Goal: Find specific page/section: Find specific page/section

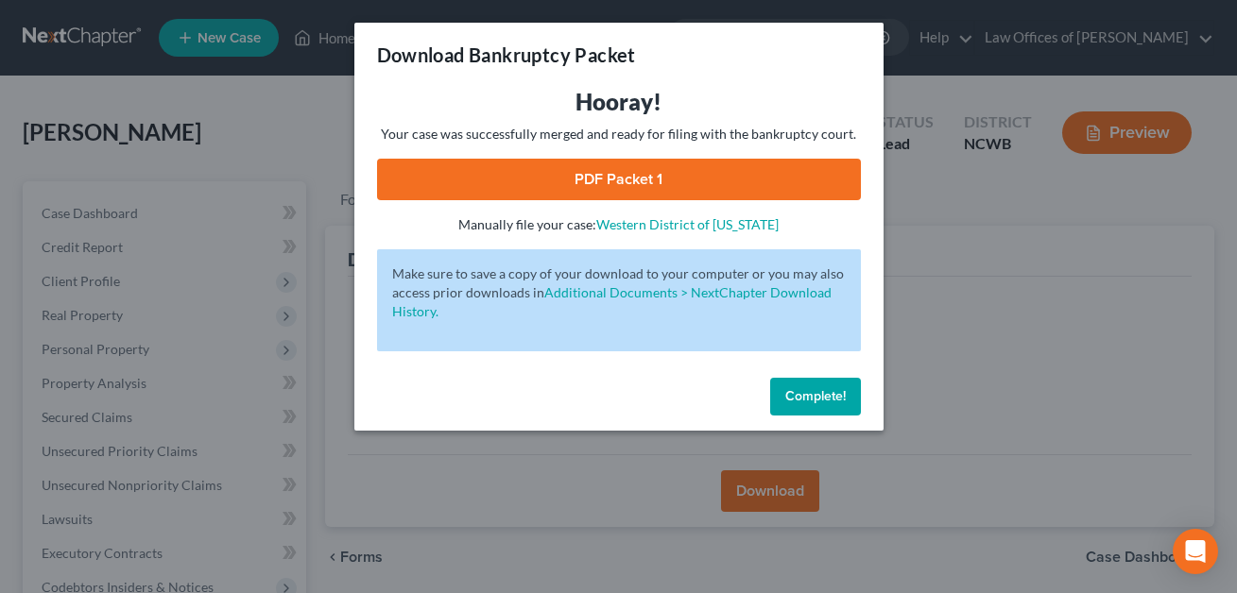
click at [828, 400] on span "Complete!" at bounding box center [815, 396] width 60 height 16
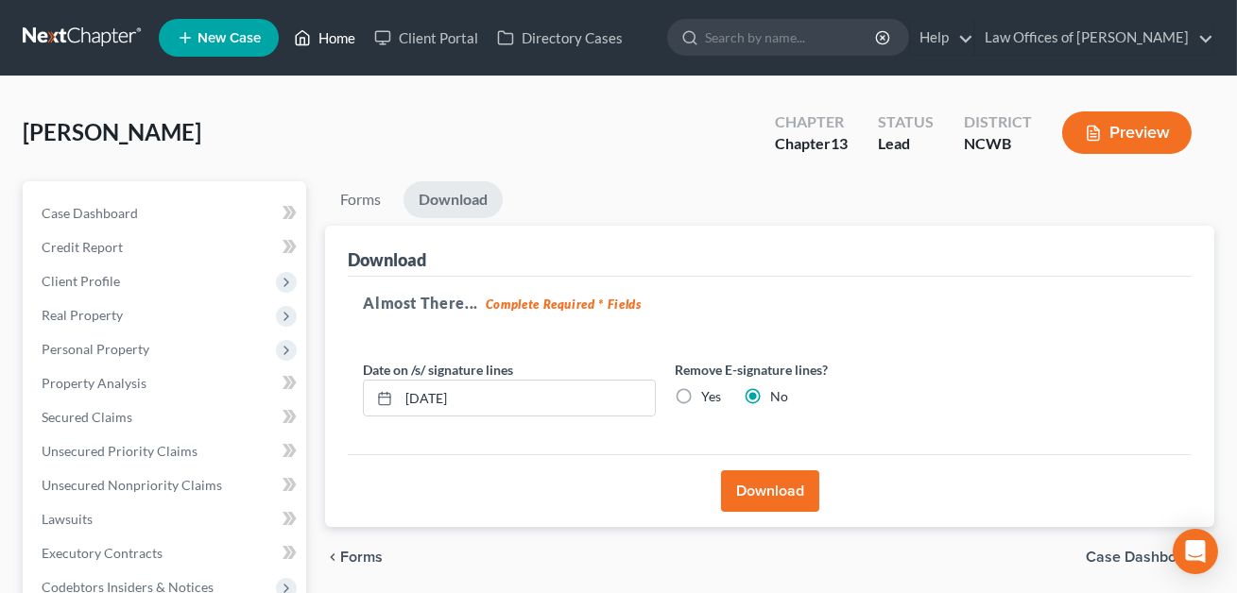
click at [339, 39] on link "Home" at bounding box center [324, 38] width 80 height 34
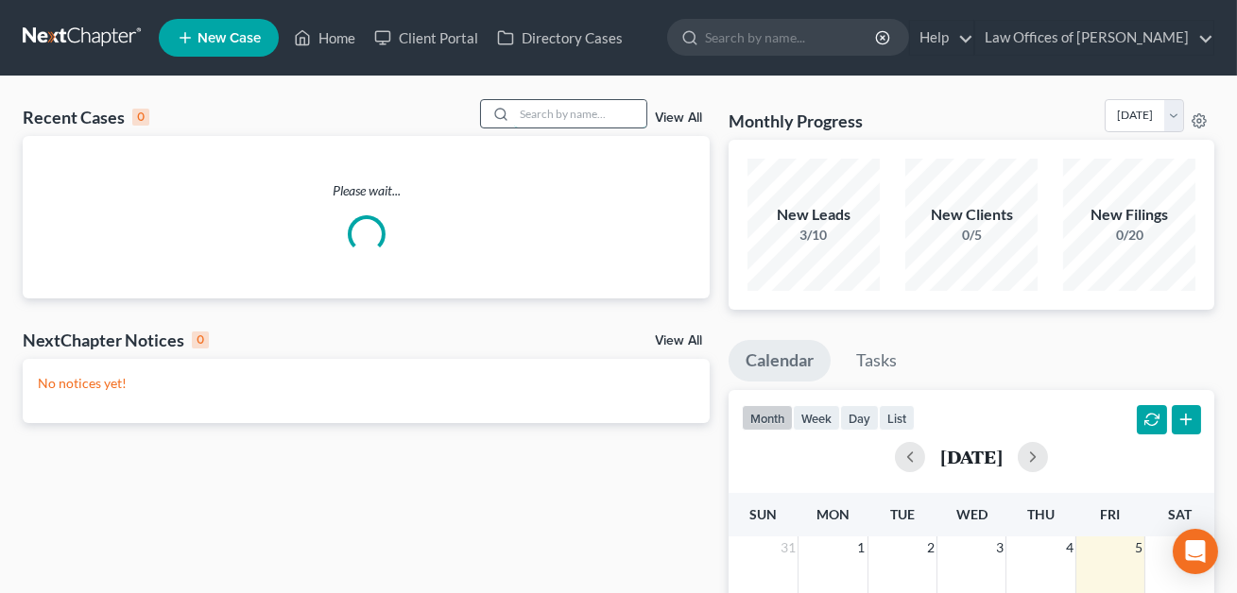
click at [529, 115] on input "search" at bounding box center [580, 113] width 132 height 27
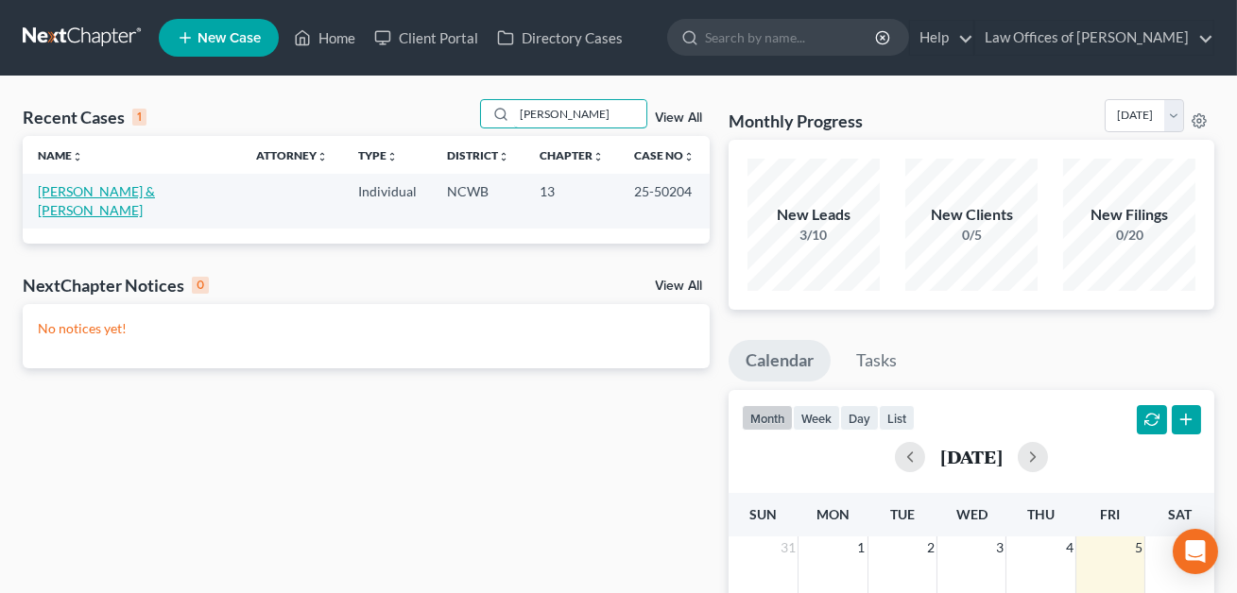
type input "[PERSON_NAME]"
click at [82, 189] on link "[PERSON_NAME] & [PERSON_NAME]" at bounding box center [96, 200] width 117 height 35
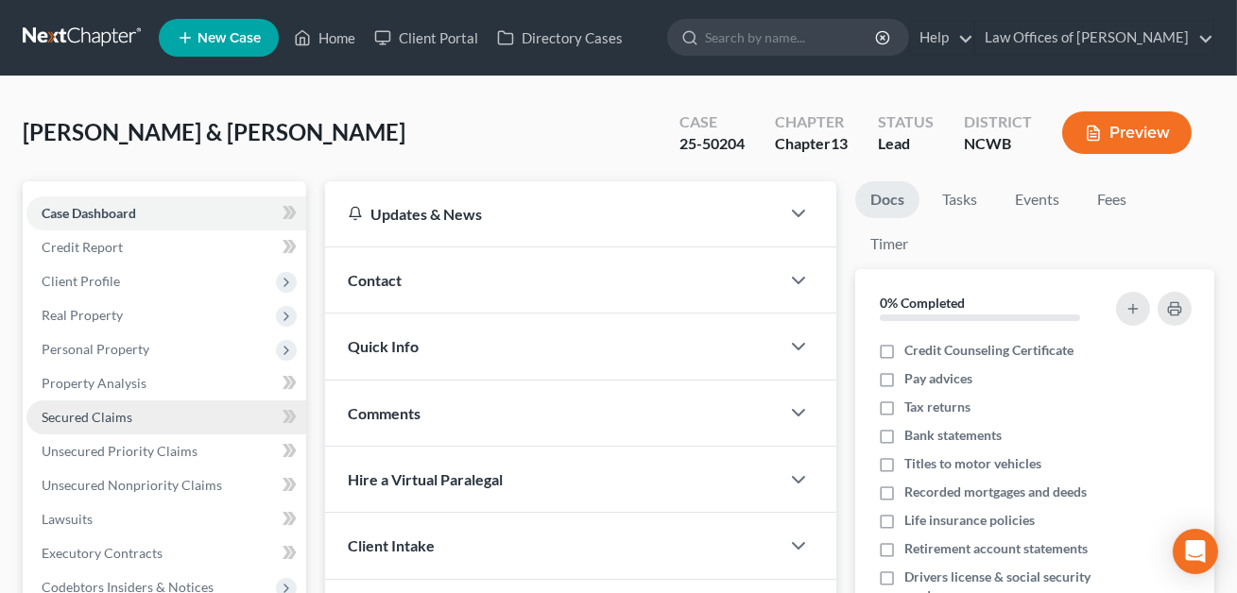
click at [92, 420] on span "Secured Claims" at bounding box center [87, 417] width 91 height 16
